Goal: Task Accomplishment & Management: Manage account settings

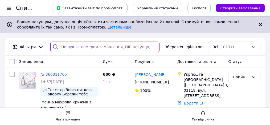
click at [82, 48] on input "search" at bounding box center [104, 47] width 109 height 11
paste input "366132183"
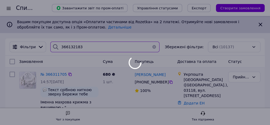
type input "366132183"
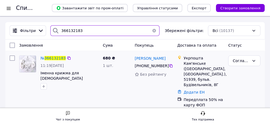
scroll to position [18, 0]
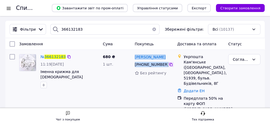
drag, startPoint x: 135, startPoint y: 57, endPoint x: 166, endPoint y: 65, distance: 32.3
click at [166, 65] on div "[PERSON_NAME] [PHONE_NUMBER] Без рейтингу" at bounding box center [154, 85] width 43 height 67
copy div "[PERSON_NAME] [PHONE_NUMBER]"
drag, startPoint x: 183, startPoint y: 57, endPoint x: 222, endPoint y: 85, distance: 48.1
click at [222, 85] on div "Укрпошта Кам'янське ([GEOGRAPHIC_DATA], [GEOGRAPHIC_DATA].), 51939, бульв. Буді…" at bounding box center [204, 70] width 43 height 32
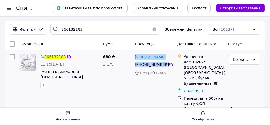
copy div "Укрпошта Кам'янське ([GEOGRAPHIC_DATA], [GEOGRAPHIC_DATA].), 51939, бульв. Буді…"
click at [57, 57] on span "366132183" at bounding box center [55, 57] width 21 height 4
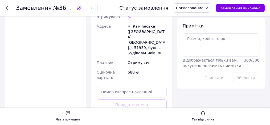
scroll to position [302, 0]
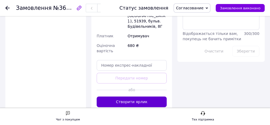
click at [134, 97] on button "Створити ярлик" at bounding box center [132, 102] width 70 height 11
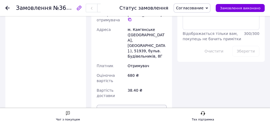
click at [138, 105] on button "Роздрукувати ярлик" at bounding box center [132, 110] width 70 height 11
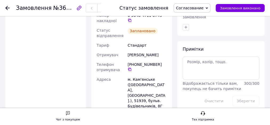
scroll to position [231, 0]
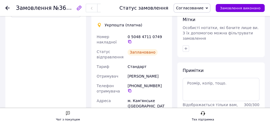
click at [6, 7] on use at bounding box center [7, 8] width 4 height 4
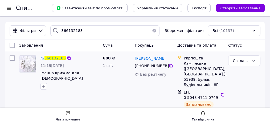
scroll to position [18, 0]
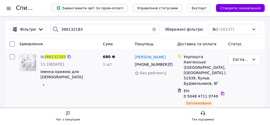
click at [222, 94] on icon at bounding box center [223, 93] width 4 height 4
click at [249, 59] on div "Согласование" at bounding box center [241, 60] width 17 height 6
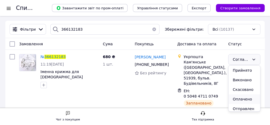
click at [240, 99] on li "Оплачено" at bounding box center [245, 99] width 32 height 10
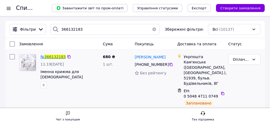
click at [50, 57] on span "366132183" at bounding box center [55, 57] width 21 height 4
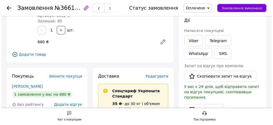
scroll to position [53, 0]
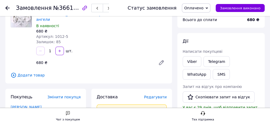
click at [162, 95] on span "Редагувати" at bounding box center [155, 97] width 23 height 4
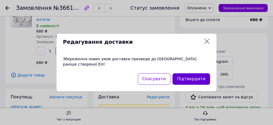
click at [186, 78] on button "Підтвердити" at bounding box center [192, 78] width 38 height 11
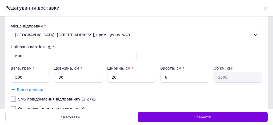
scroll to position [193, 0]
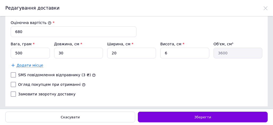
click at [61, 82] on label "Огляд покупцем при отриманні" at bounding box center [49, 84] width 62 height 4
click at [16, 82] on input "Огляд покупцем при отриманні" at bounding box center [13, 84] width 5 height 5
checkbox input "true"
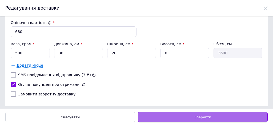
click at [186, 118] on div "Зберегти" at bounding box center [203, 117] width 130 height 11
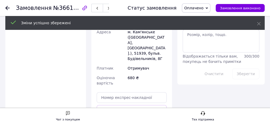
scroll to position [302, 0]
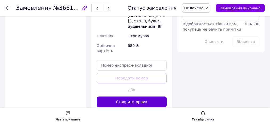
click at [139, 97] on button "Створити ярлик" at bounding box center [132, 102] width 70 height 11
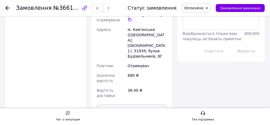
click at [141, 105] on button "Роздрукувати ярлик" at bounding box center [132, 110] width 70 height 11
click at [6, 8] on use at bounding box center [7, 8] width 4 height 4
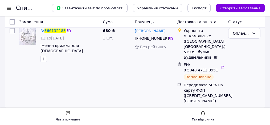
scroll to position [44, 0]
click at [222, 66] on icon at bounding box center [223, 67] width 4 height 4
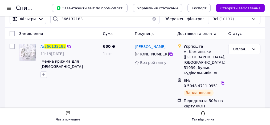
scroll to position [9, 0]
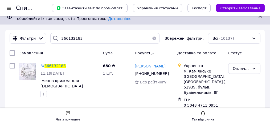
click at [151, 38] on button "button" at bounding box center [154, 38] width 11 height 11
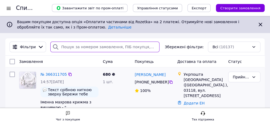
paste input "365377987"
type input "365377987"
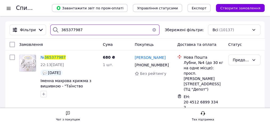
scroll to position [18, 0]
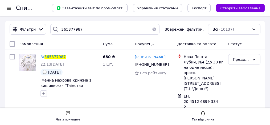
click at [151, 29] on button "button" at bounding box center [154, 29] width 11 height 11
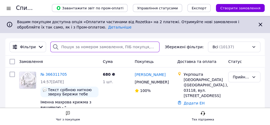
click at [93, 47] on input "search" at bounding box center [104, 47] width 109 height 11
paste input "366311705"
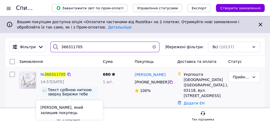
type input "366311705"
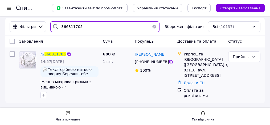
scroll to position [21, 0]
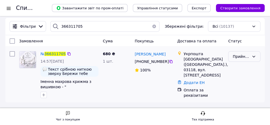
click at [237, 55] on div "Прийнято" at bounding box center [241, 57] width 17 height 6
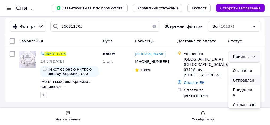
scroll to position [17, 0]
click at [238, 99] on li "Согласование" at bounding box center [245, 106] width 32 height 15
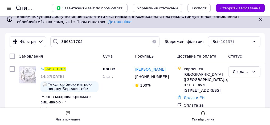
scroll to position [0, 0]
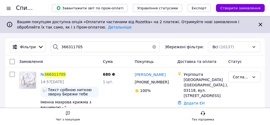
click at [152, 46] on button "button" at bounding box center [154, 47] width 11 height 11
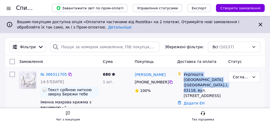
drag, startPoint x: 184, startPoint y: 73, endPoint x: 216, endPoint y: 89, distance: 35.8
click at [216, 89] on div "Укрпошта Київ (Київська обл.), 03118, вул. Костанайська, 1" at bounding box center [204, 85] width 43 height 27
copy div "Укрпошта Київ (Київська обл.), 03118, вул. Костанайська, 1"
click at [251, 78] on div "Согласование" at bounding box center [245, 77] width 32 height 11
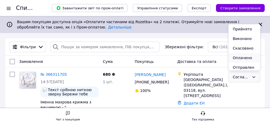
click at [242, 58] on li "Оплачено" at bounding box center [245, 58] width 32 height 10
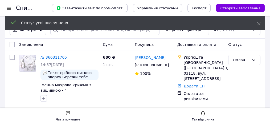
scroll to position [18, 0]
